Goal: Find specific page/section: Find specific page/section

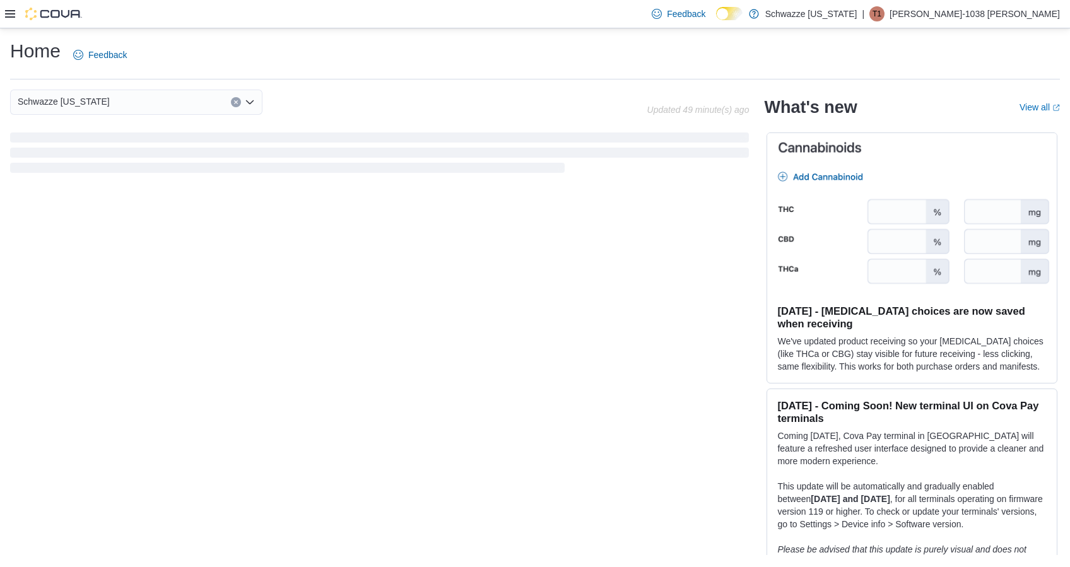
click at [1, 10] on div "Feedback Dark Mode Schwazze [US_STATE] | T1 [PERSON_NAME]-1038 [PERSON_NAME]" at bounding box center [535, 14] width 1070 height 28
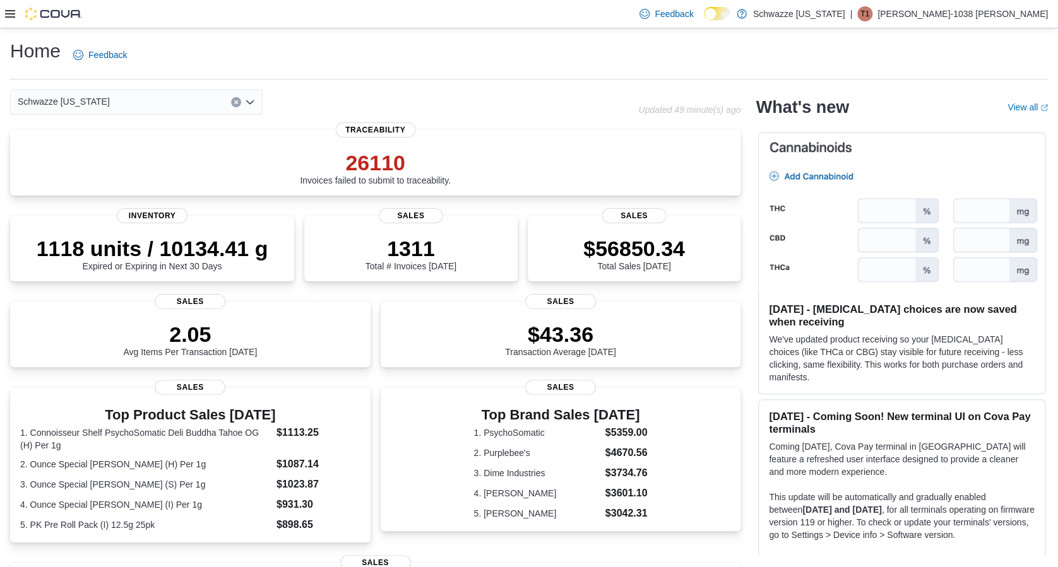
click at [6, 15] on icon at bounding box center [10, 14] width 10 height 10
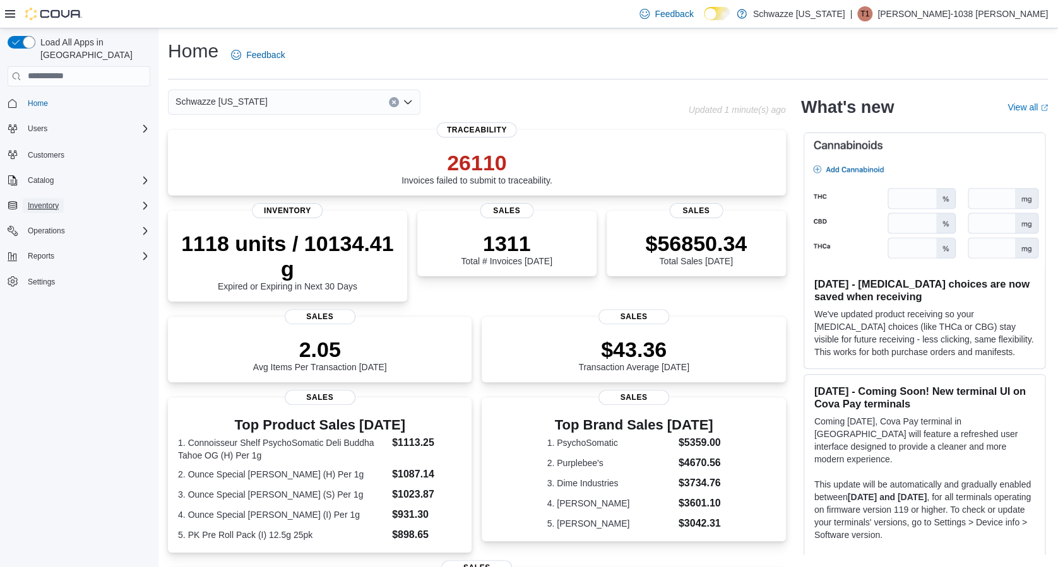
click at [46, 201] on span "Inventory" at bounding box center [43, 206] width 31 height 10
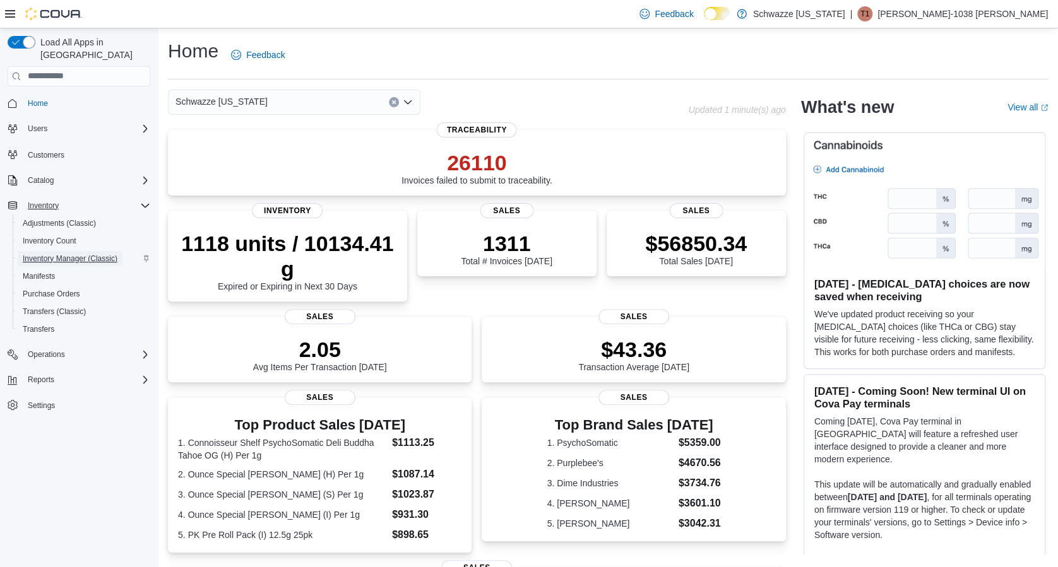
click at [69, 254] on span "Inventory Manager (Classic)" at bounding box center [70, 259] width 95 height 10
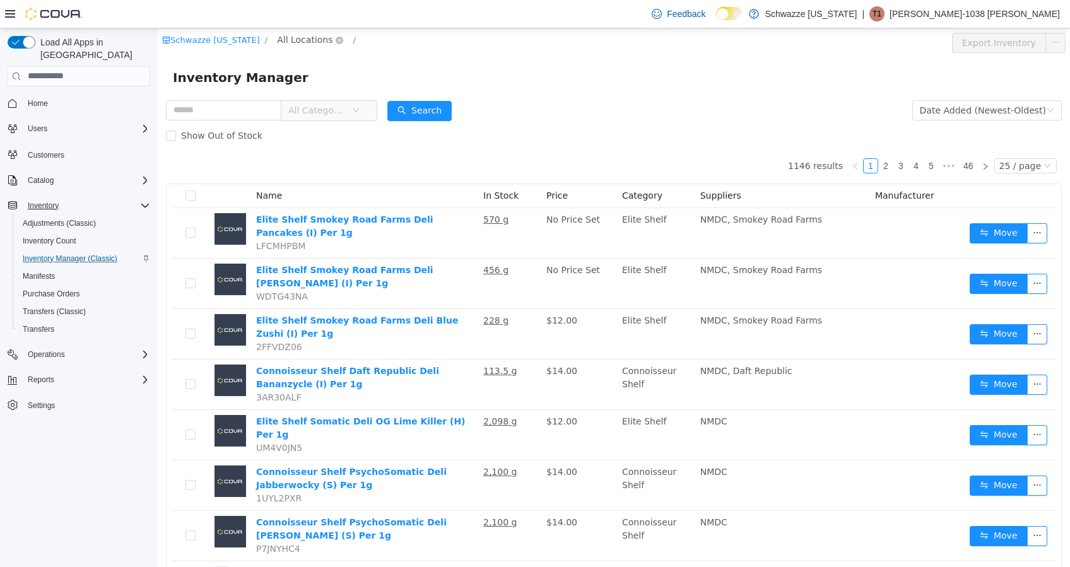
click at [289, 44] on span "All Locations" at bounding box center [305, 39] width 56 height 14
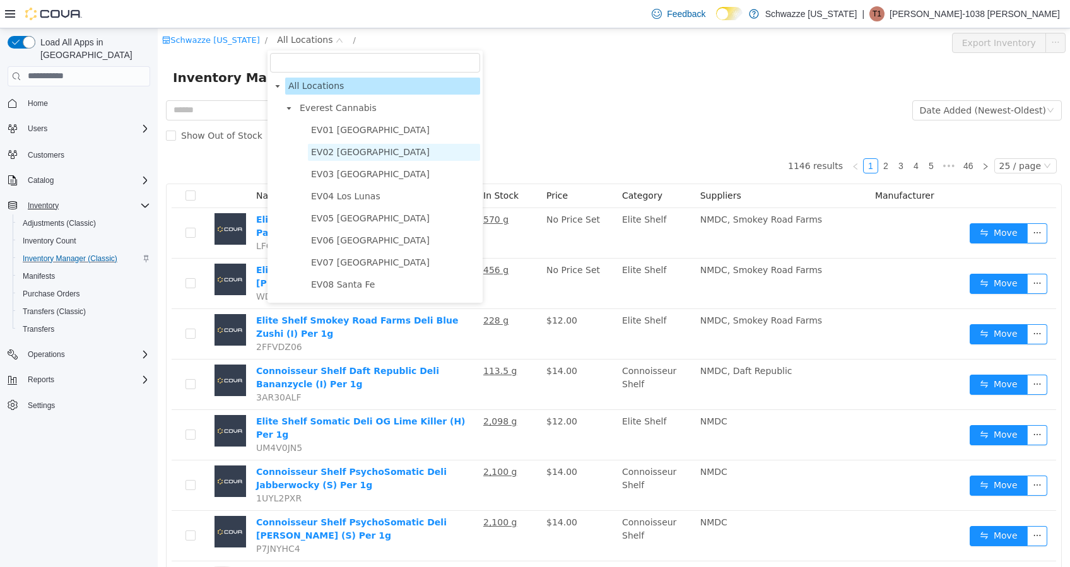
click at [333, 145] on span "EV02 Far NE Heights" at bounding box center [394, 151] width 172 height 17
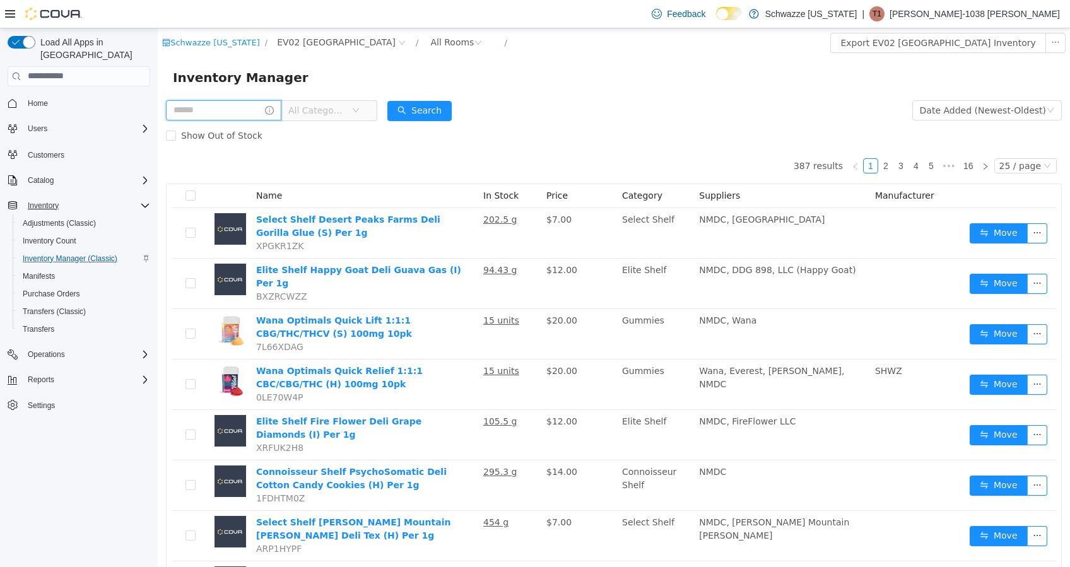
click at [236, 108] on input "text" at bounding box center [223, 110] width 115 height 20
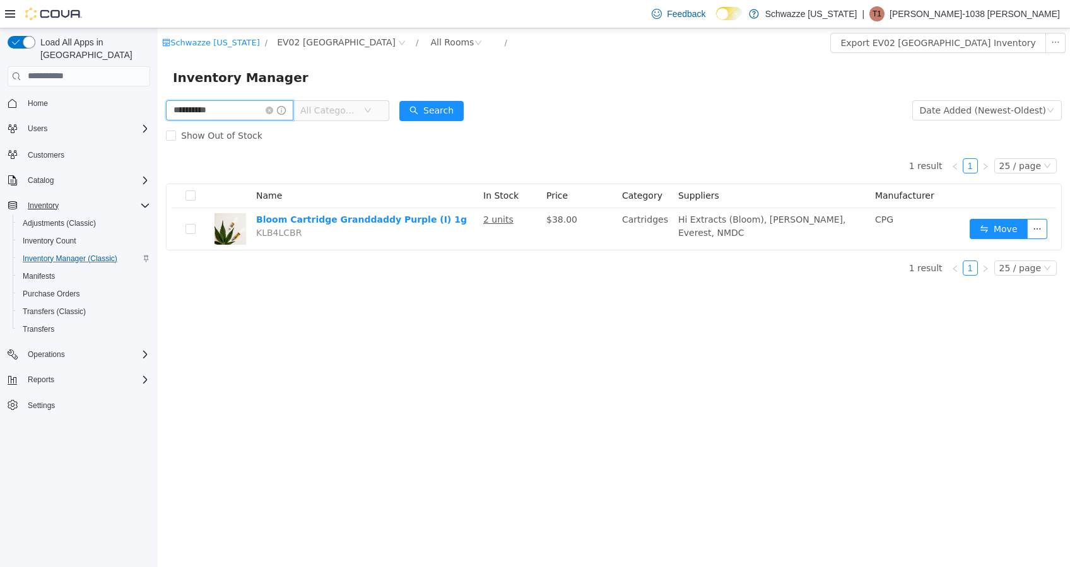
type input "**********"
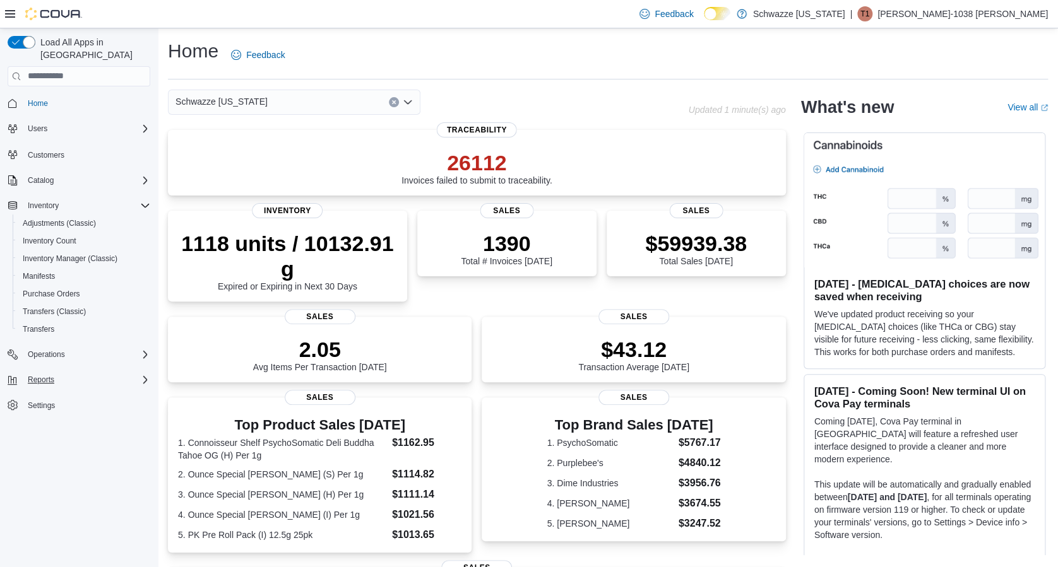
click at [101, 371] on button "Reports" at bounding box center [79, 380] width 153 height 18
